Goal: Task Accomplishment & Management: Manage account settings

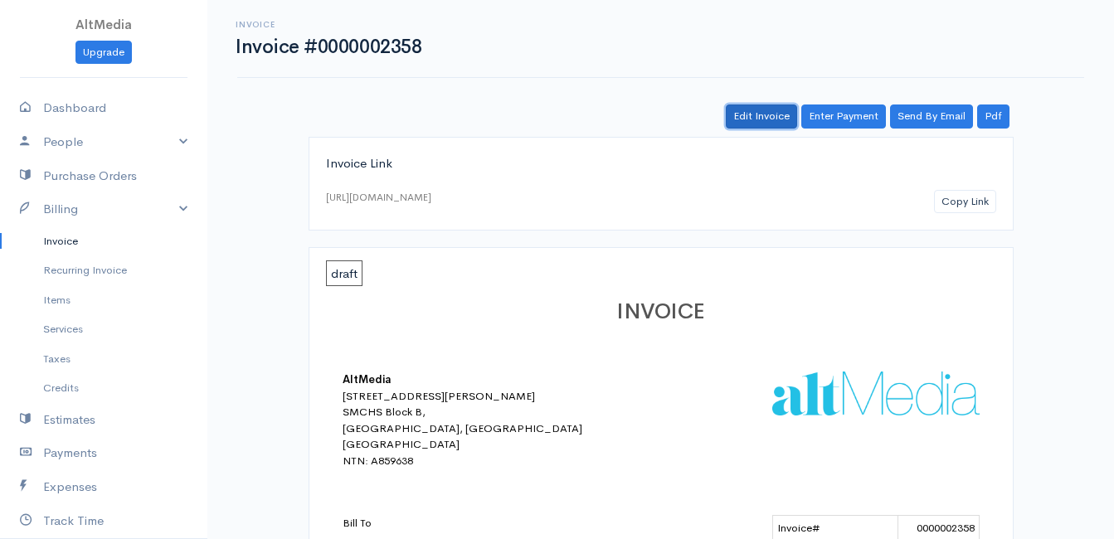
click at [741, 119] on link "Edit Invoice" at bounding box center [761, 117] width 71 height 24
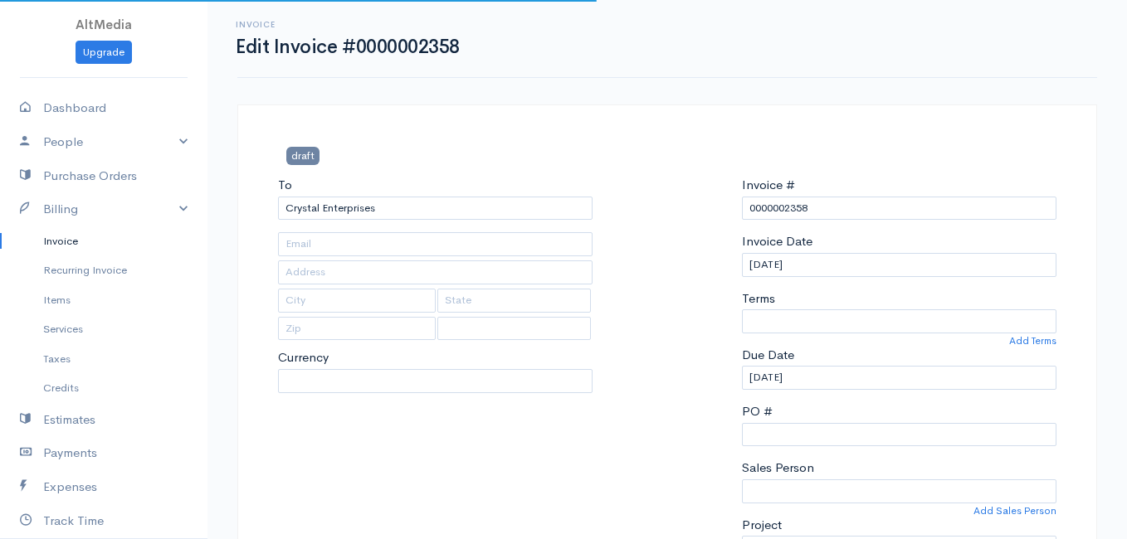
type input "[EMAIL_ADDRESS][DOMAIN_NAME]"
type input "Office [STREET_ADDRESS]"
type input "[GEOGRAPHIC_DATA]"
type input "Sindh"
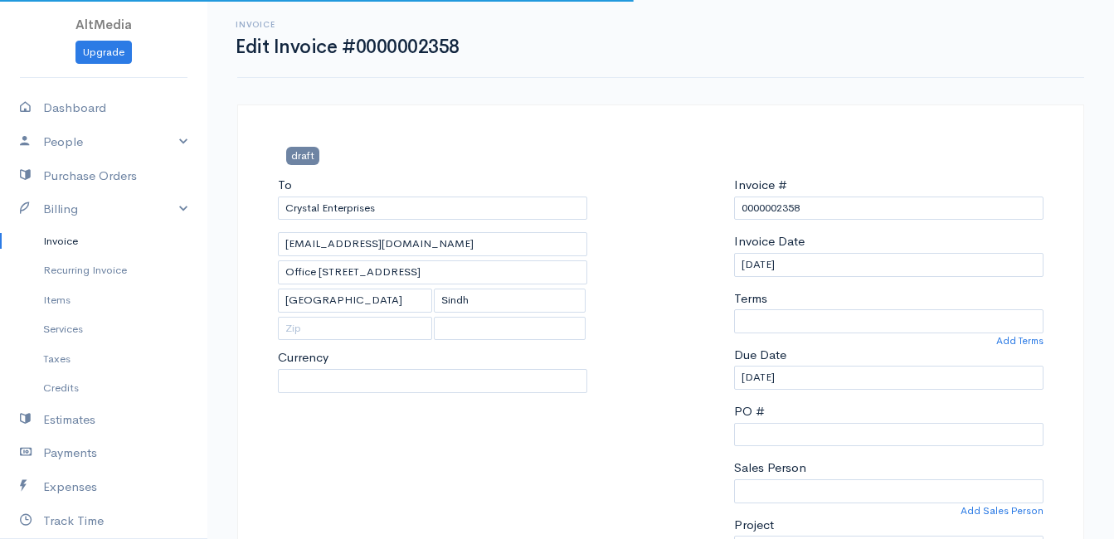
select select "[GEOGRAPHIC_DATA]"
select select "0"
select select
select select "PKR"
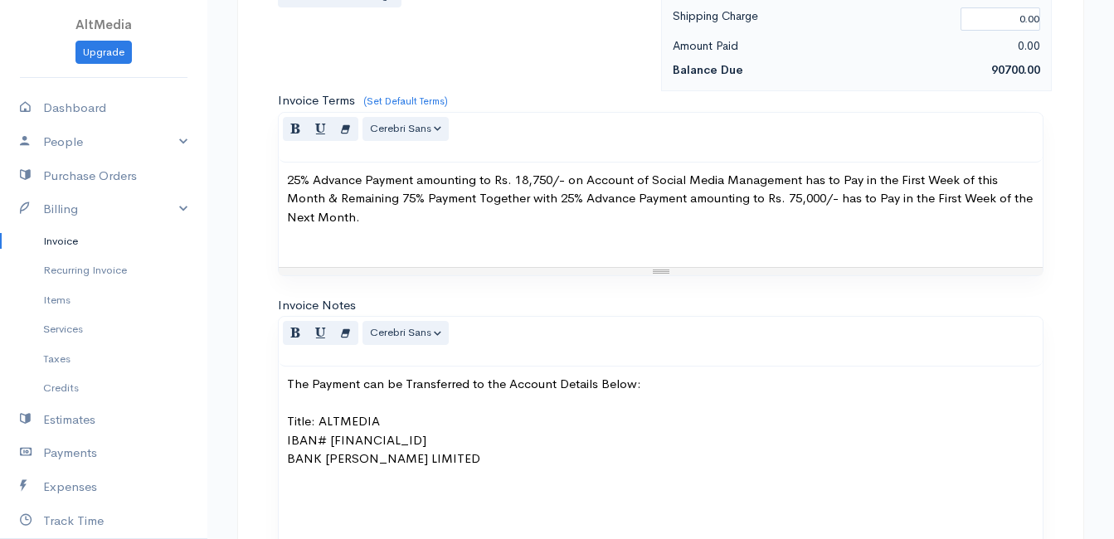
scroll to position [934, 0]
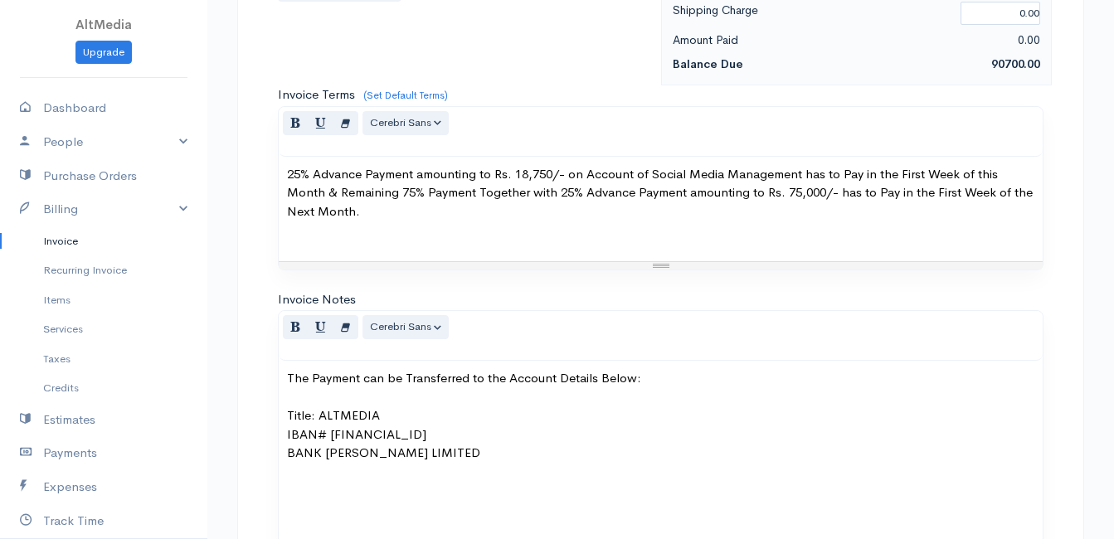
click at [557, 195] on p "25% Advance Payment amounting to Rs. 18,750/- on Account of Social Media Manage…" at bounding box center [661, 202] width 748 height 75
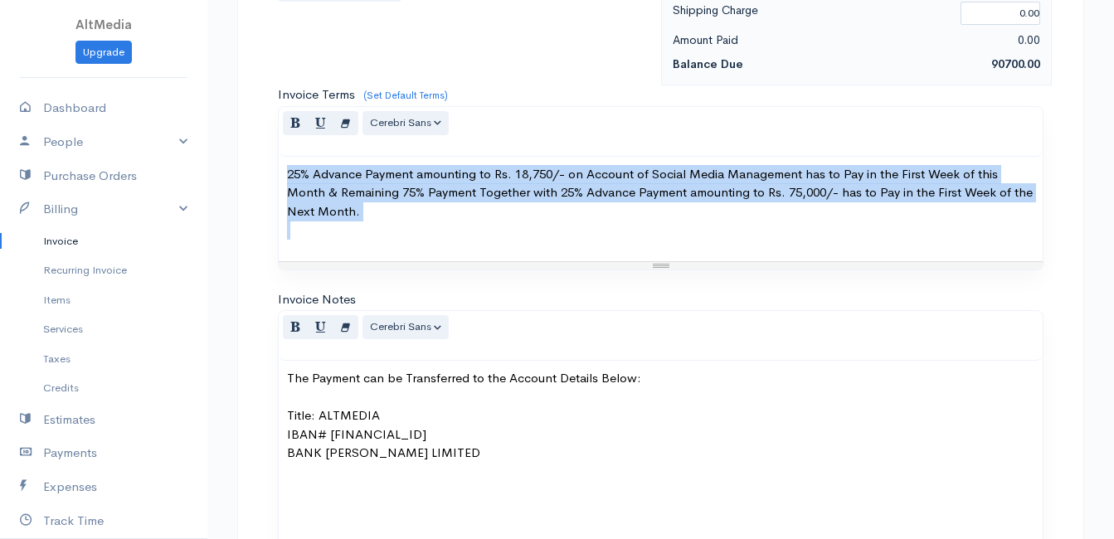
paste div
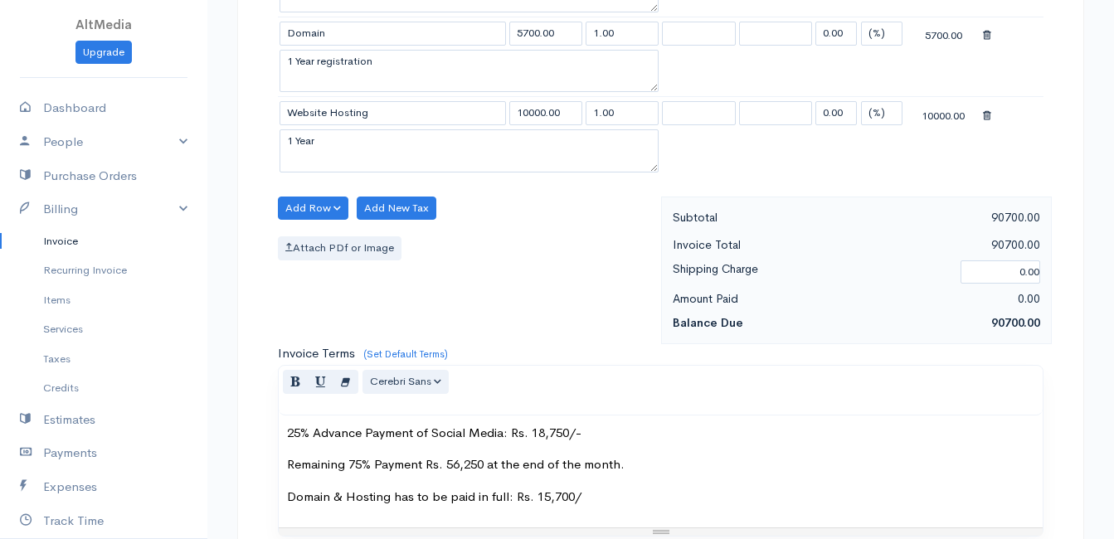
scroll to position [1181, 0]
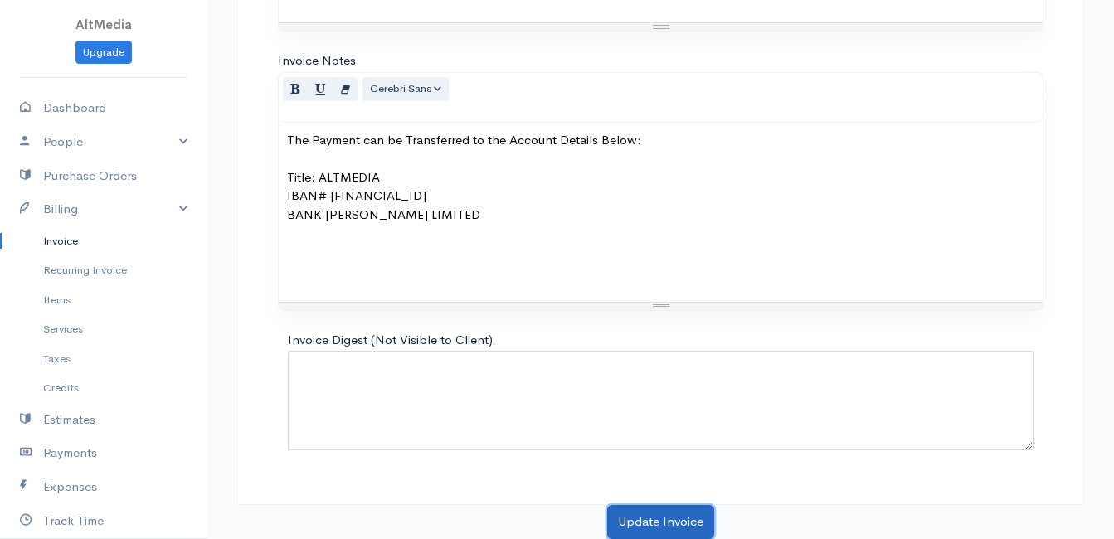
click at [665, 518] on button "Update Invoice" at bounding box center [660, 522] width 107 height 34
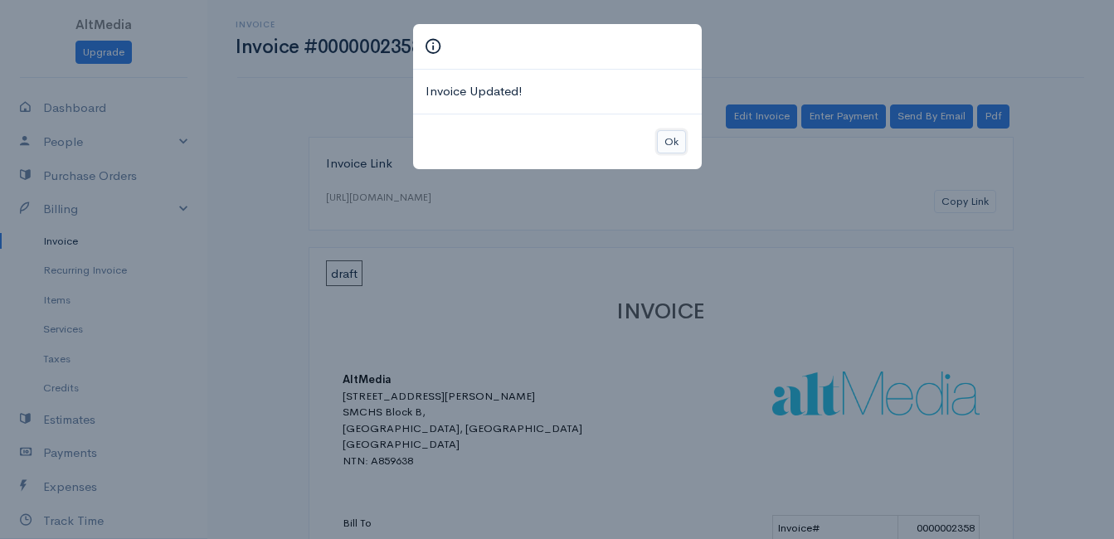
click at [670, 139] on button "Ok" at bounding box center [671, 142] width 29 height 24
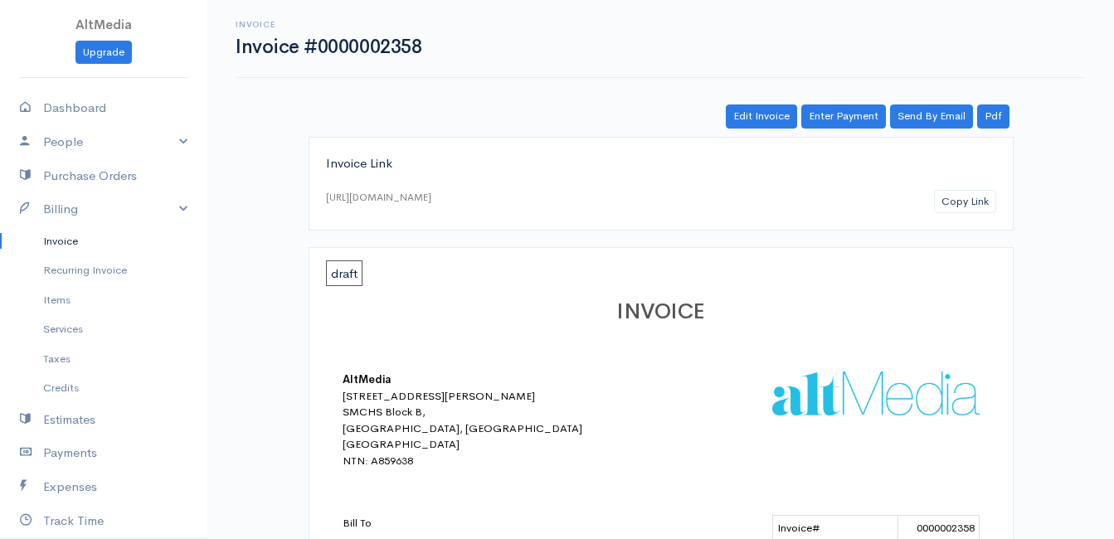
click at [1011, 105] on div "Edit Invoice Enter Payment Send By Email Pdf" at bounding box center [661, 117] width 705 height 24
click at [992, 113] on link "Pdf" at bounding box center [993, 117] width 32 height 24
